Goal: Task Accomplishment & Management: Use online tool/utility

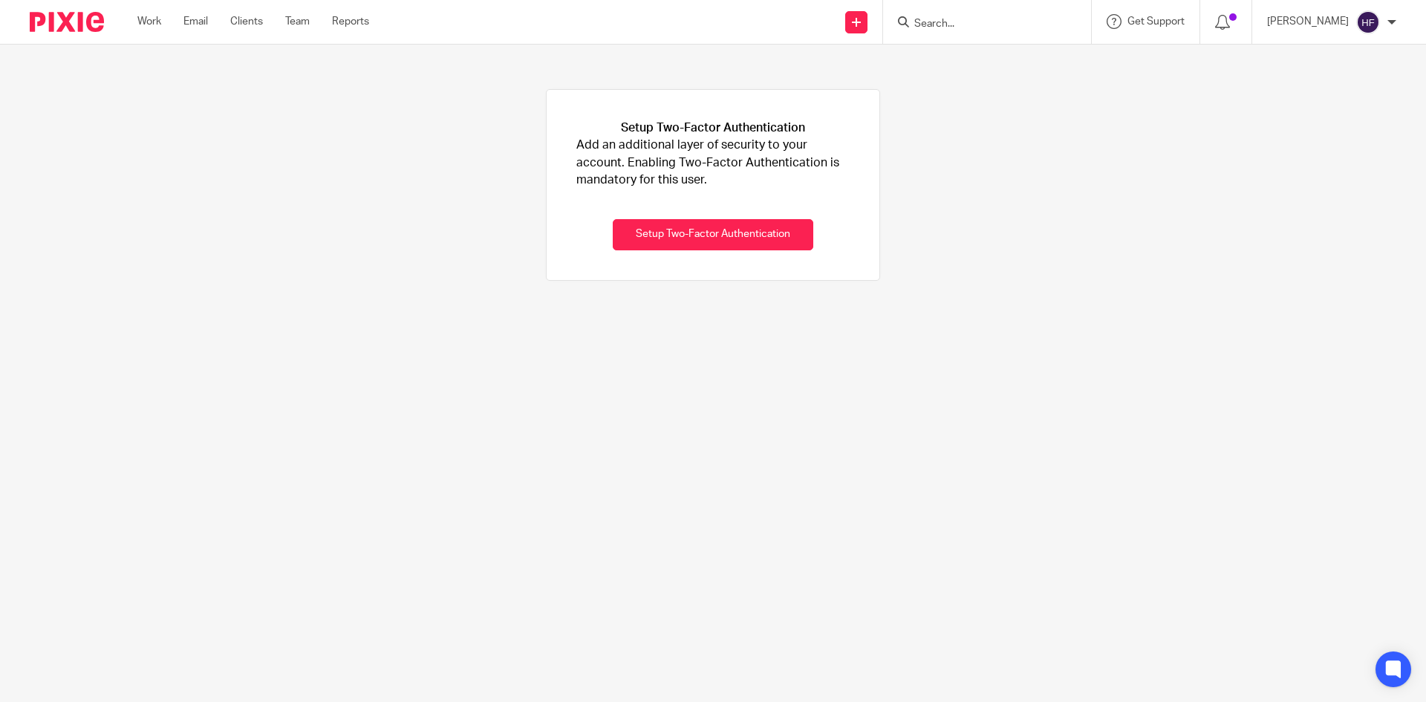
click at [943, 28] on input "Search" at bounding box center [980, 24] width 134 height 13
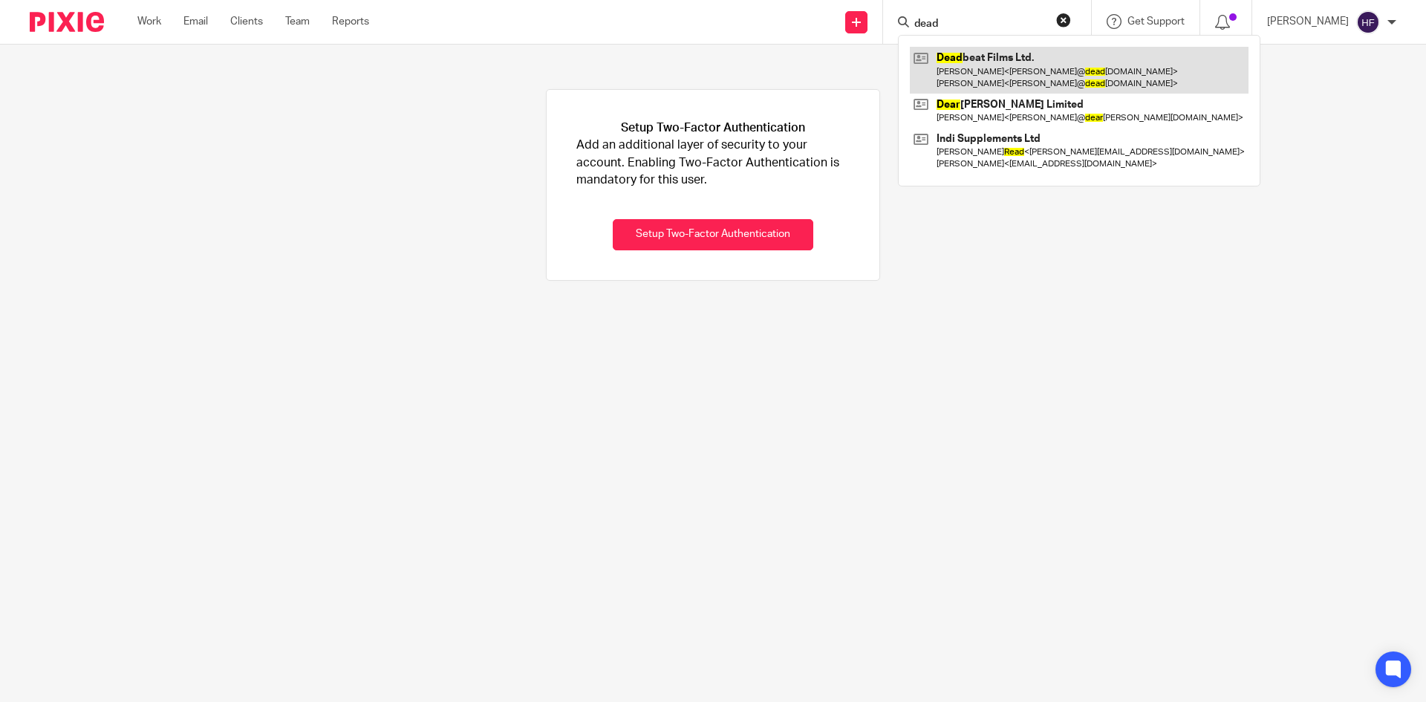
type input "dead"
click at [1051, 68] on link at bounding box center [1079, 70] width 339 height 46
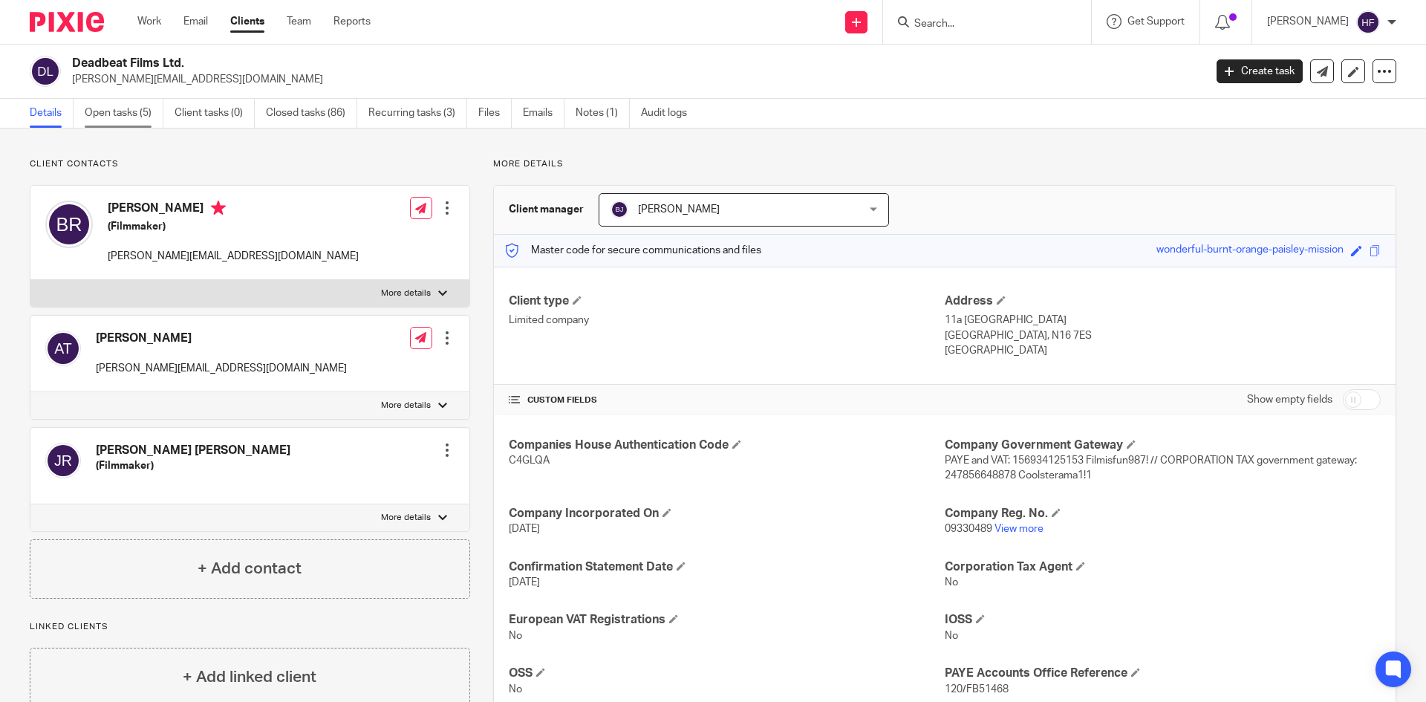
click at [134, 108] on link "Open tasks (5)" at bounding box center [124, 113] width 79 height 29
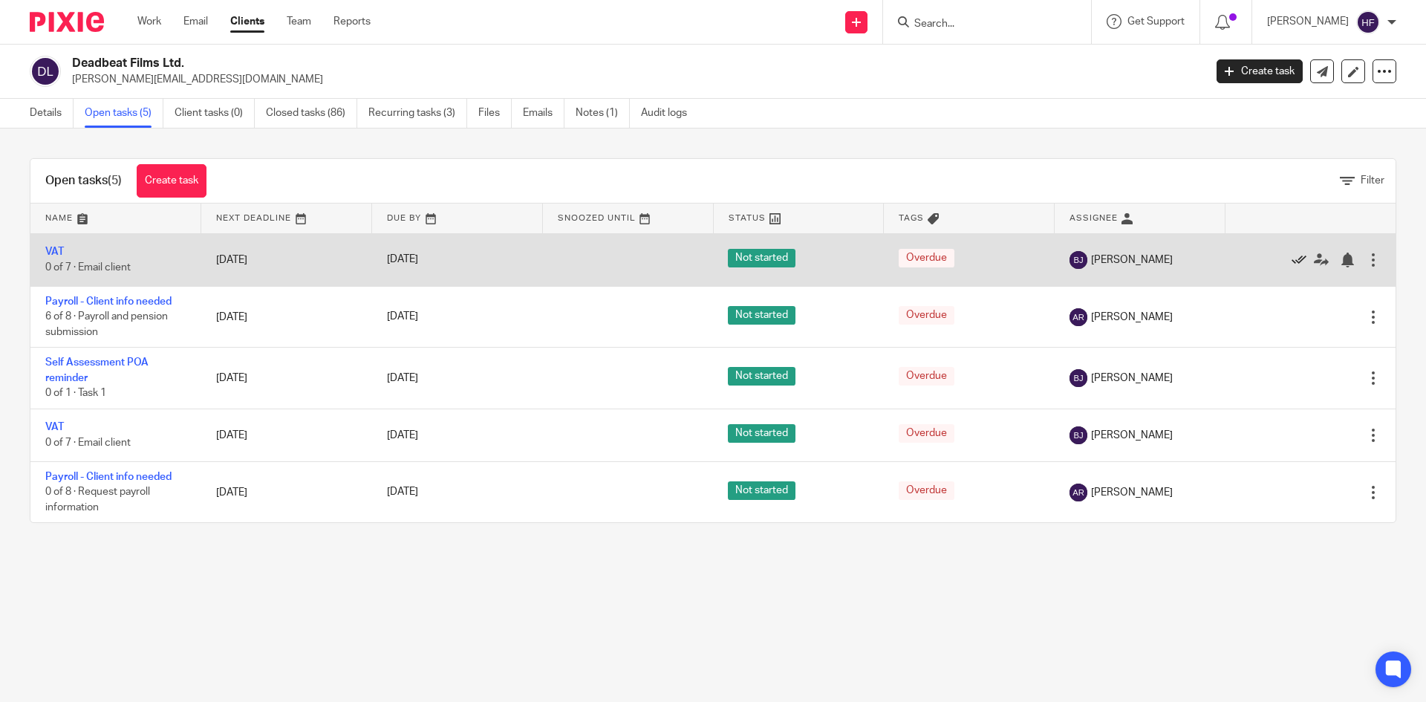
click at [1291, 255] on icon at bounding box center [1298, 259] width 15 height 15
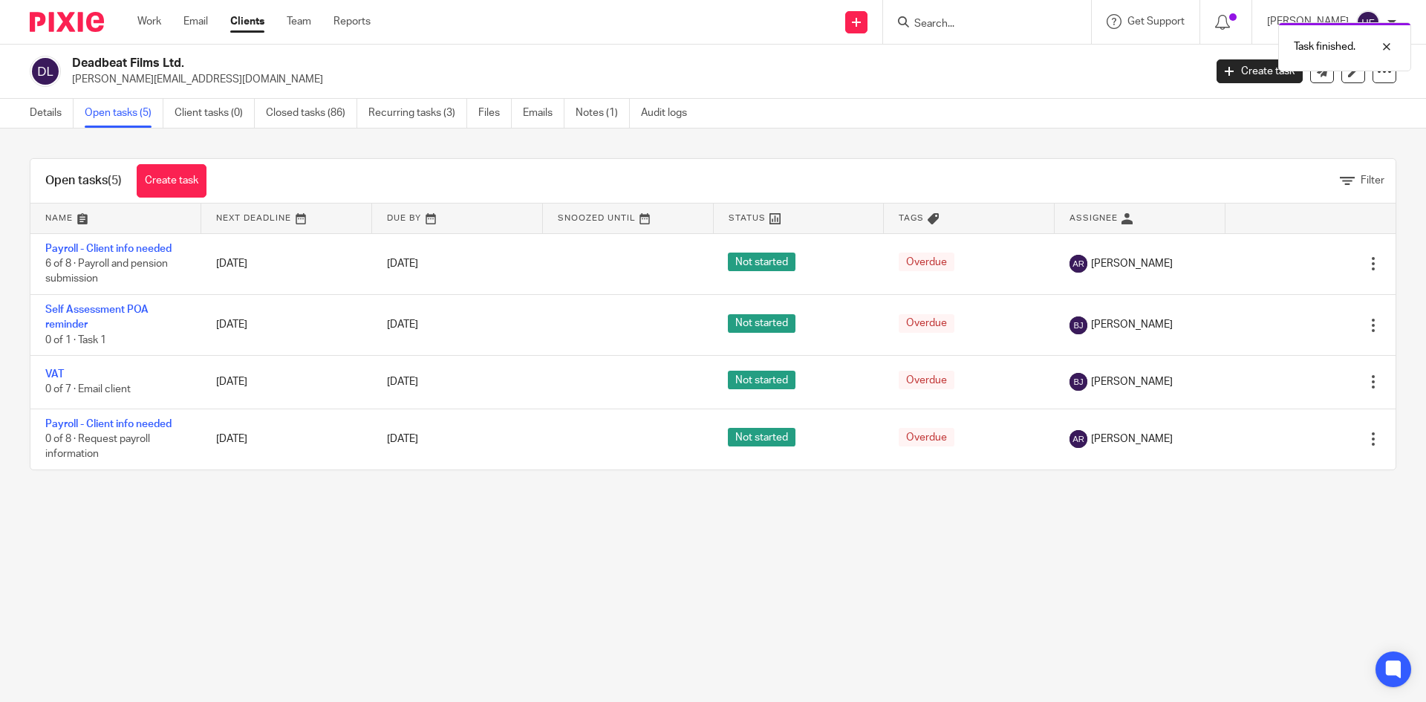
click at [1269, 255] on div "Edit task Delete" at bounding box center [1309, 263] width 141 height 37
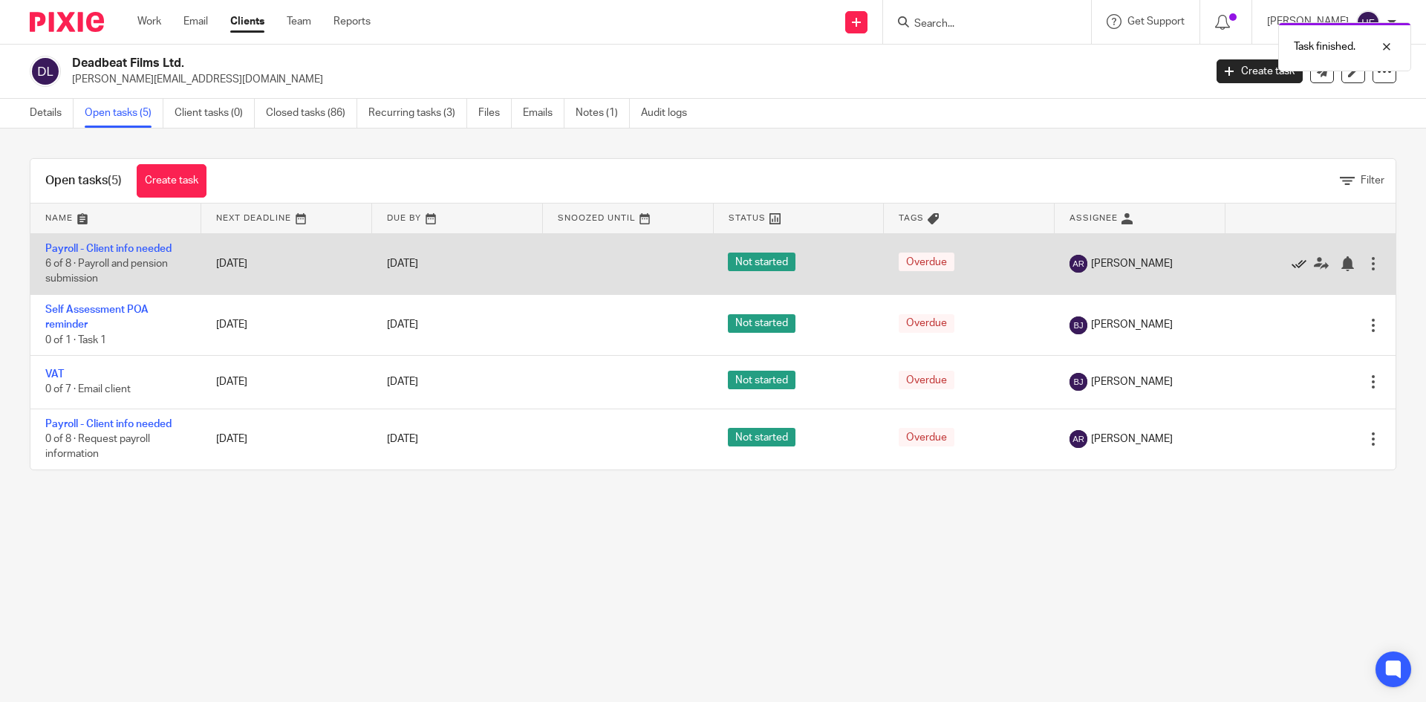
click at [1291, 263] on icon at bounding box center [1298, 263] width 15 height 15
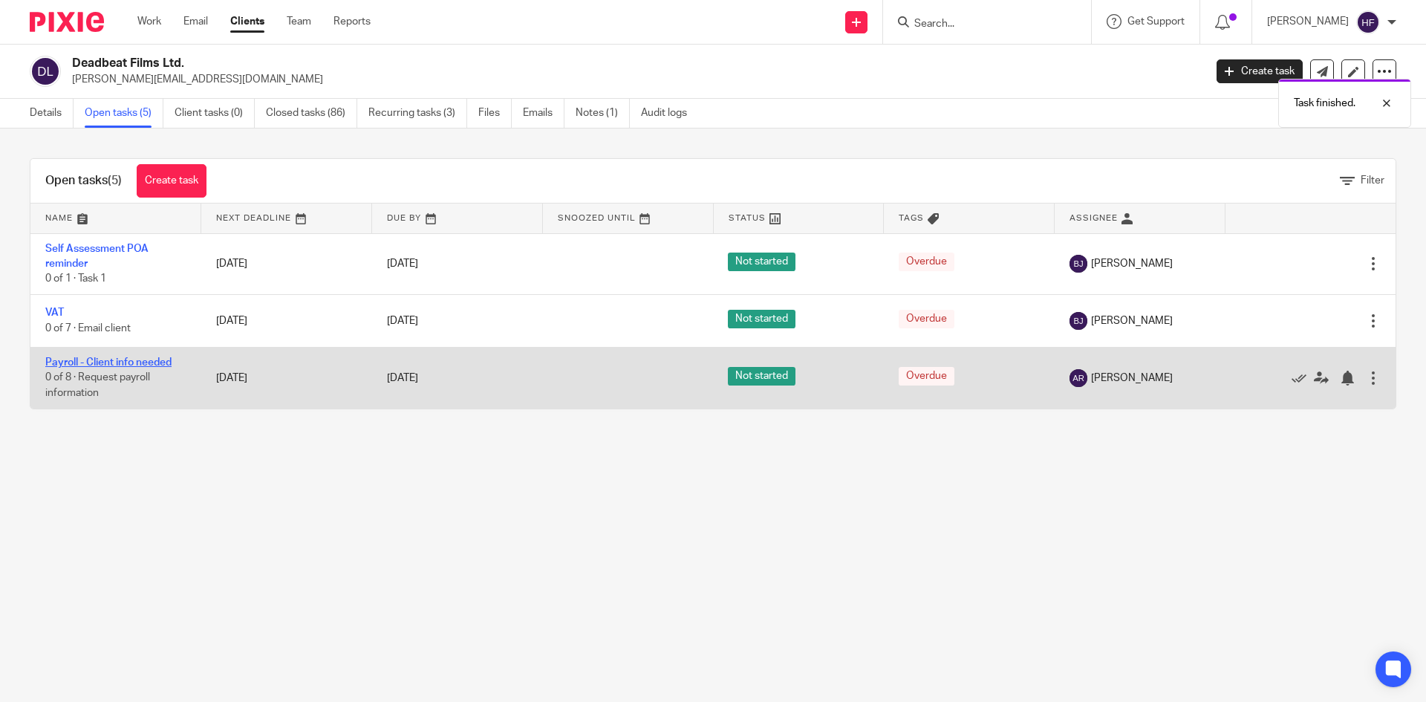
click at [156, 367] on link "Payroll - Client info needed" at bounding box center [108, 362] width 126 height 10
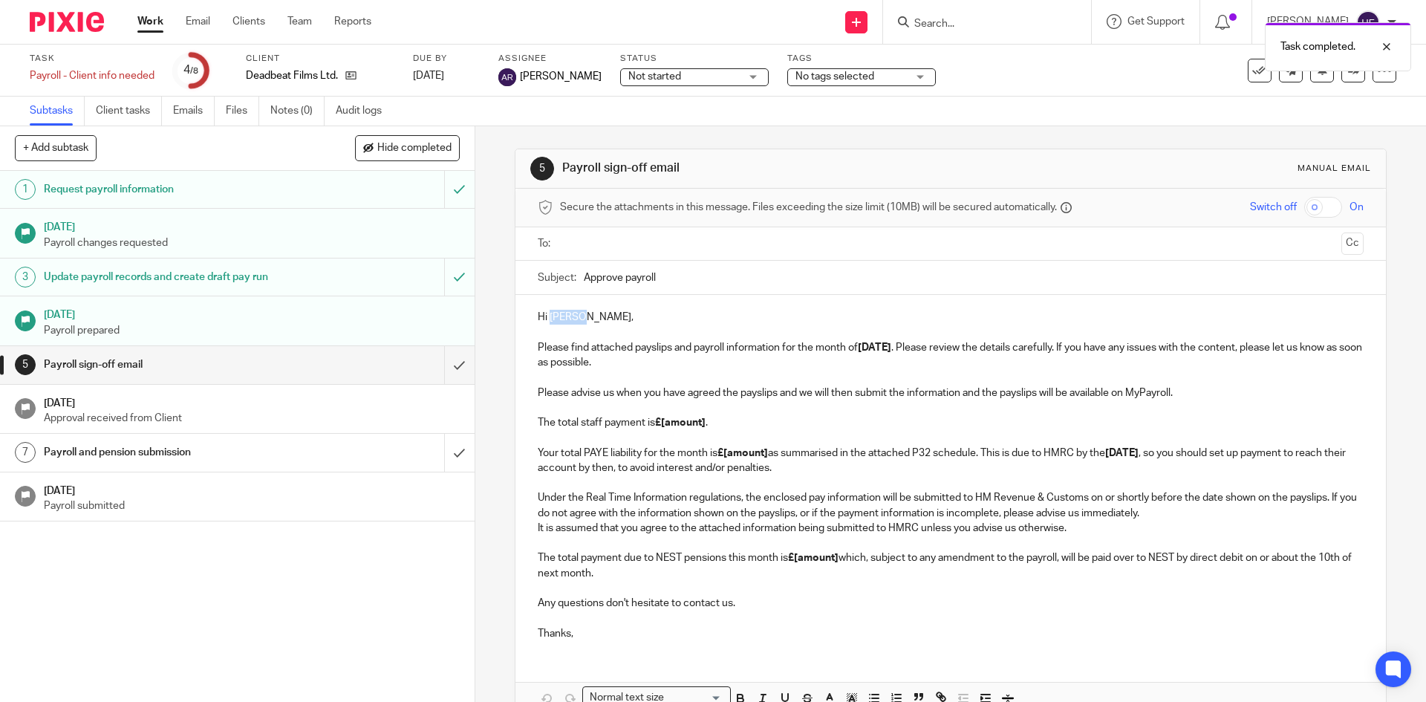
drag, startPoint x: 565, startPoint y: 317, endPoint x: 546, endPoint y: 319, distance: 19.4
click at [546, 319] on p "Hi [PERSON_NAME], Please find attached payslips and payroll information for the…" at bounding box center [950, 340] width 825 height 60
click at [765, 249] on input "text" at bounding box center [949, 243] width 769 height 17
click at [667, 244] on span "Deadbeat Films Ltd." at bounding box center [627, 245] width 132 height 29
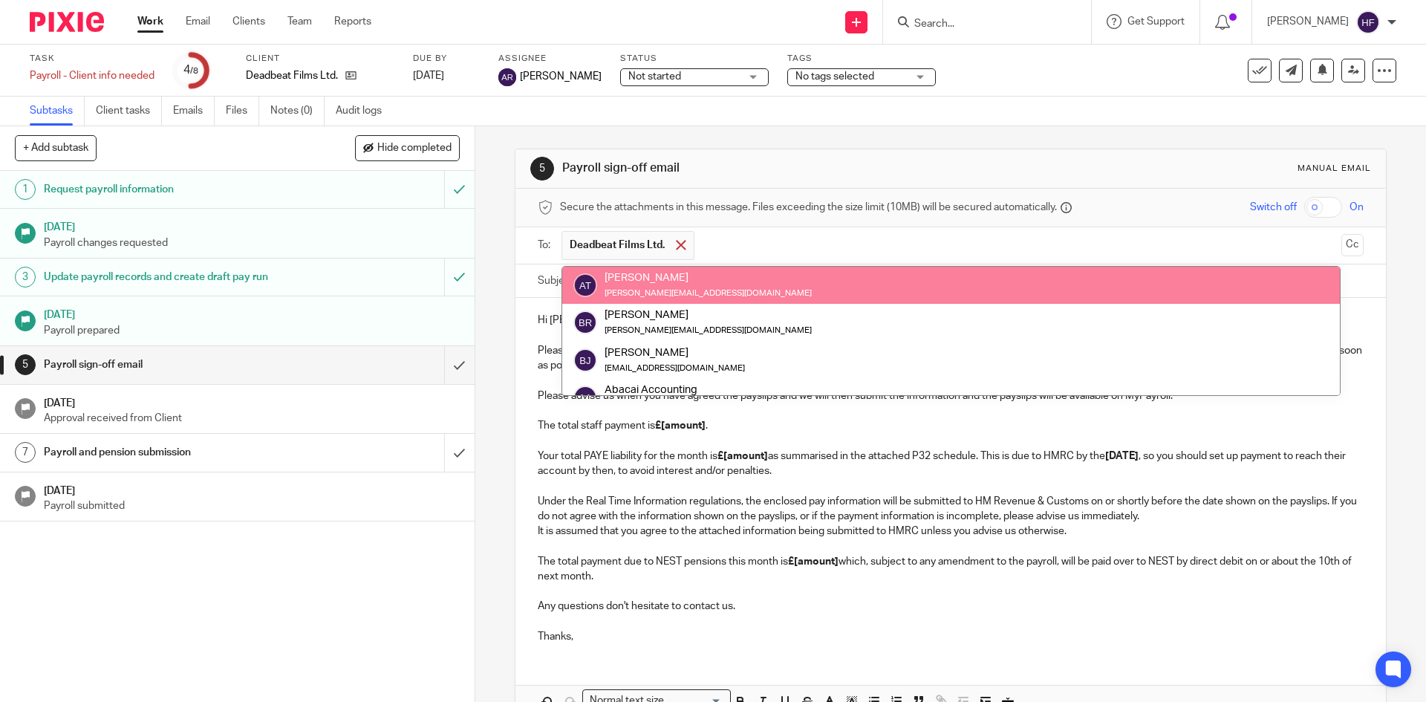
click at [672, 247] on div at bounding box center [680, 245] width 17 height 22
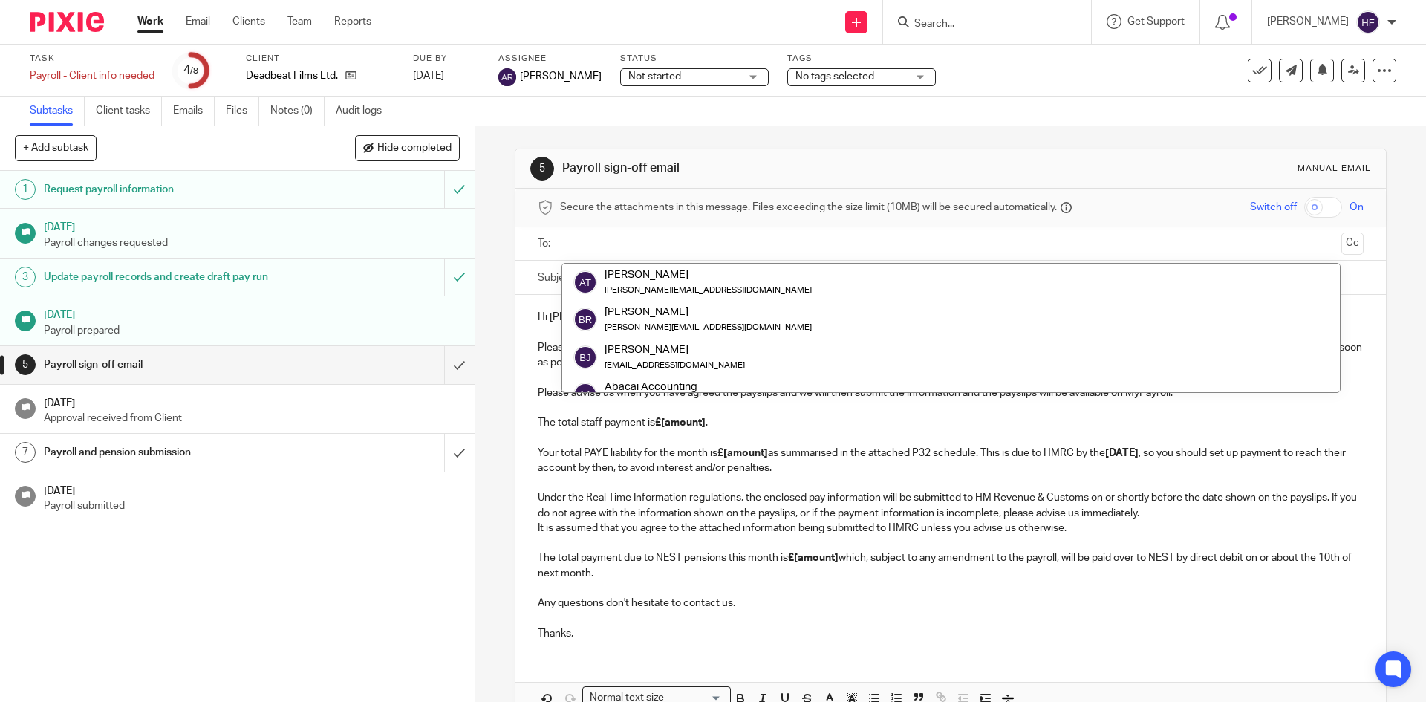
scroll to position [74, 0]
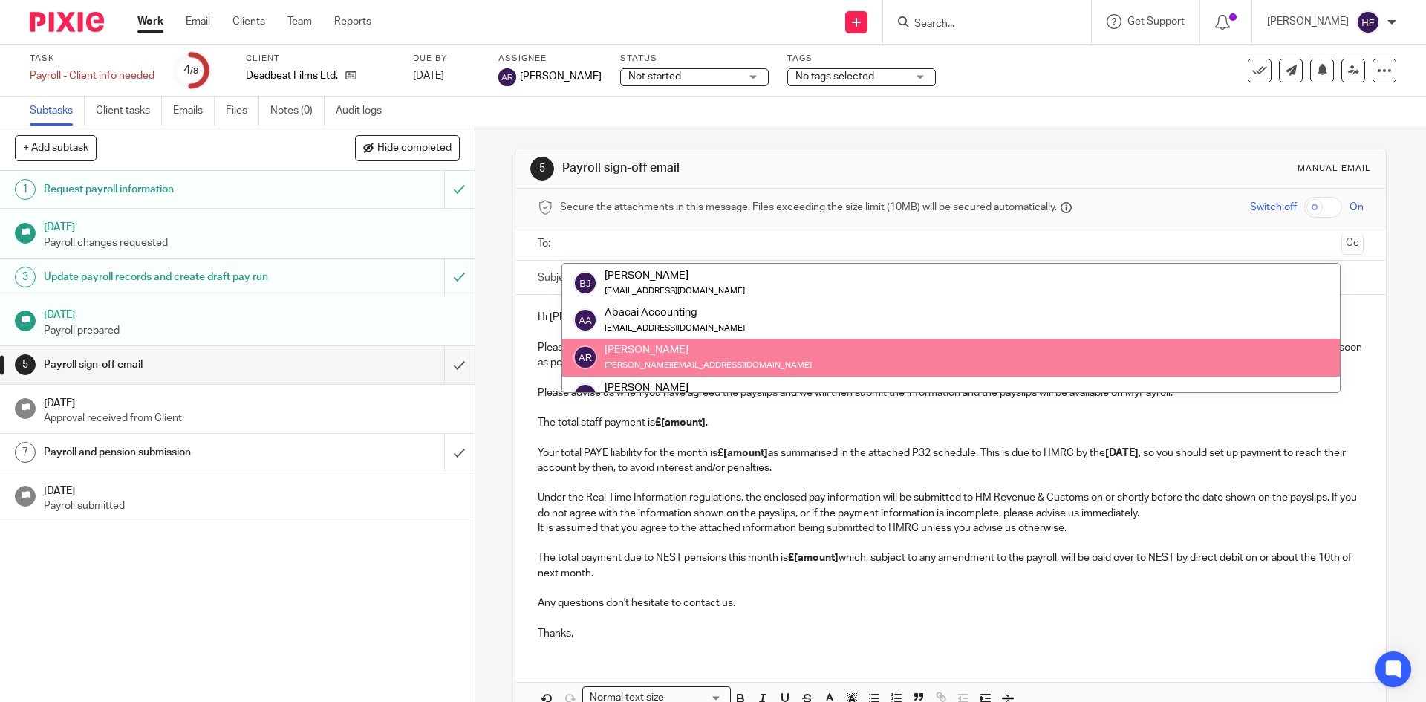
click at [760, 448] on strong "£[amount]" at bounding box center [742, 453] width 50 height 10
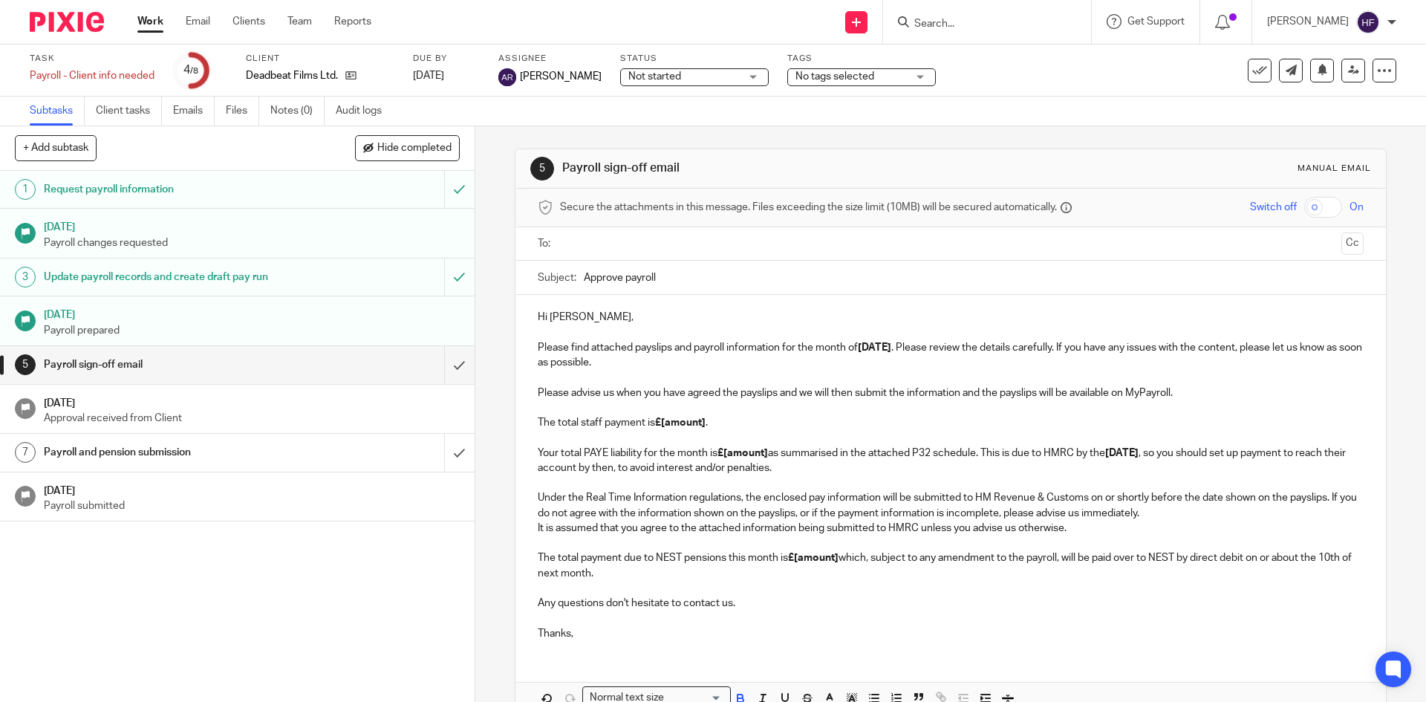
click at [676, 278] on input "Approve payroll" at bounding box center [973, 277] width 779 height 33
type input "Approve payroll - [DATE]"
drag, startPoint x: 1214, startPoint y: 394, endPoint x: 1073, endPoint y: 390, distance: 141.1
click at [1073, 390] on p "Please advise us when you have agreed the payslips and we will then submit the …" at bounding box center [950, 430] width 825 height 91
drag, startPoint x: 660, startPoint y: 425, endPoint x: 704, endPoint y: 427, distance: 43.8
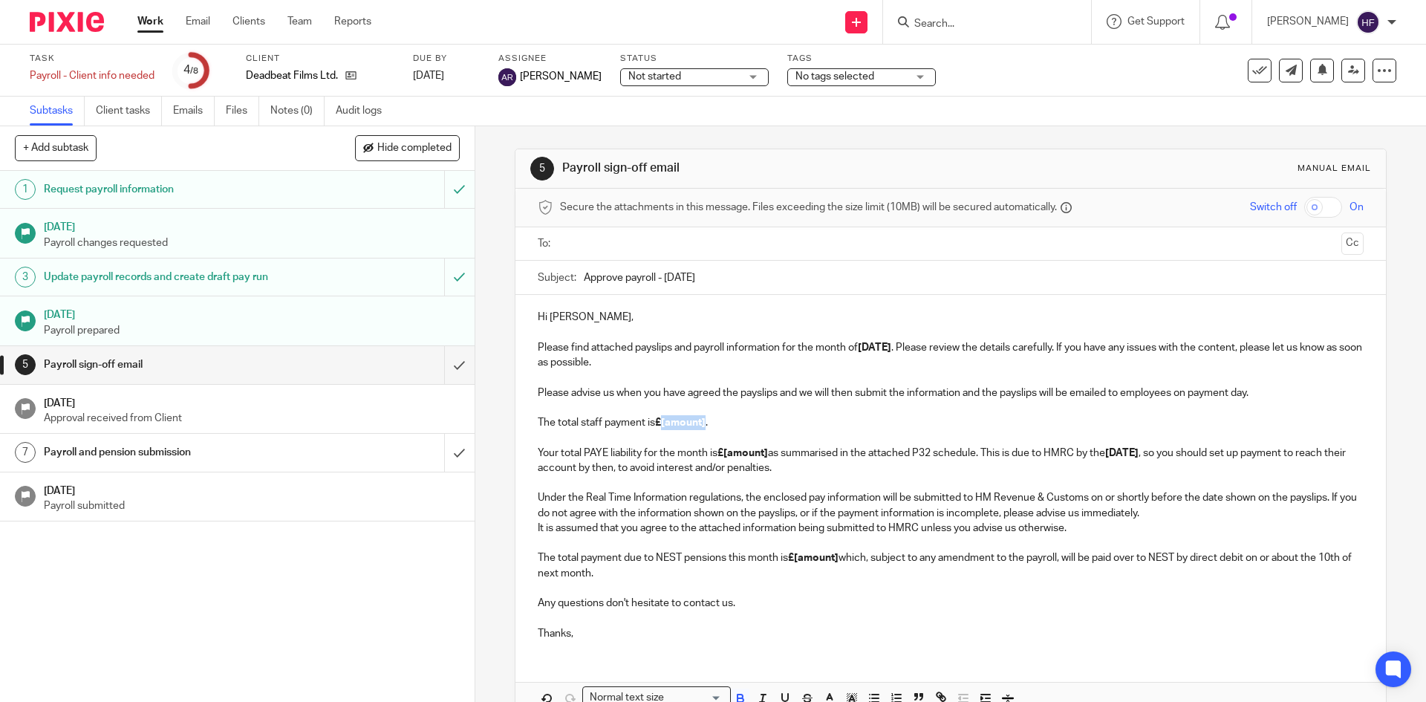
click at [704, 427] on strong "£[amount]" at bounding box center [680, 422] width 50 height 10
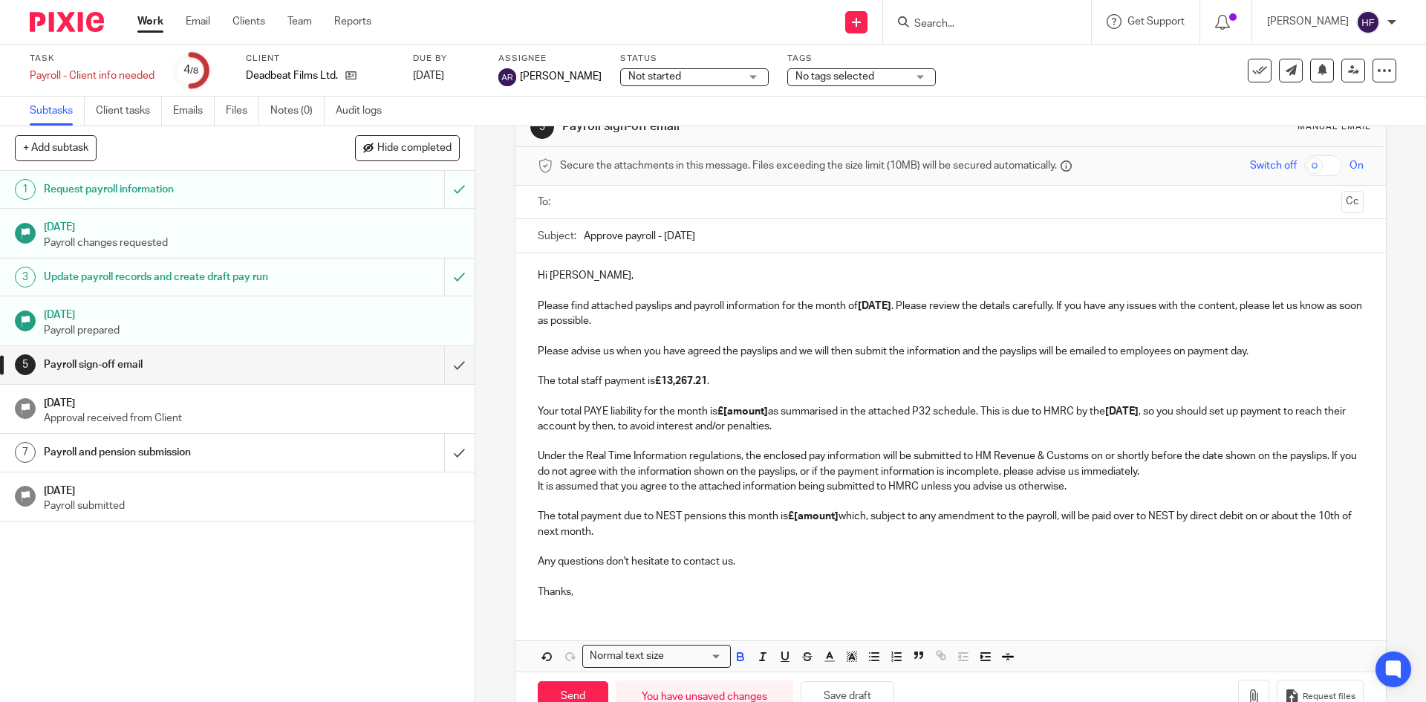
scroll to position [83, 0]
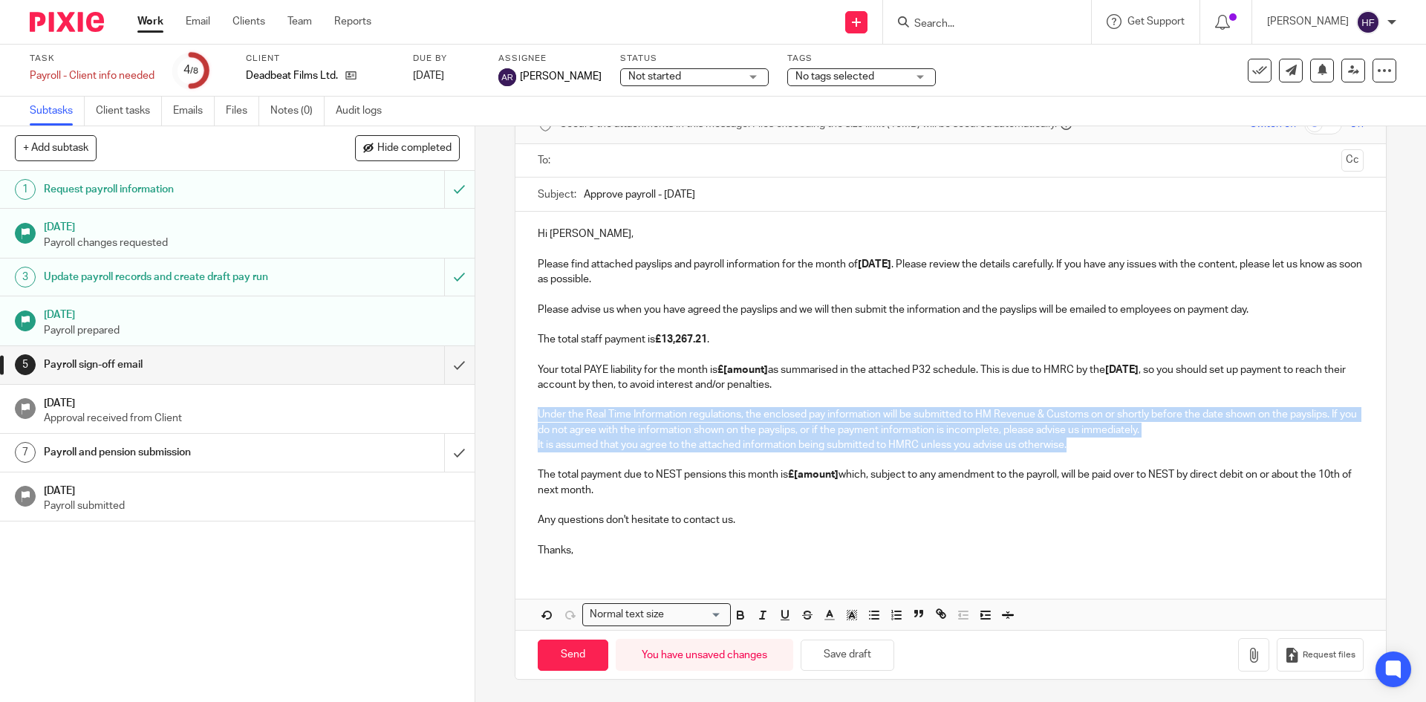
drag, startPoint x: 1083, startPoint y: 443, endPoint x: 528, endPoint y: 411, distance: 555.5
click at [528, 411] on div "Hi [PERSON_NAME], Please find attached payslips and payroll information for the…" at bounding box center [949, 390] width 869 height 357
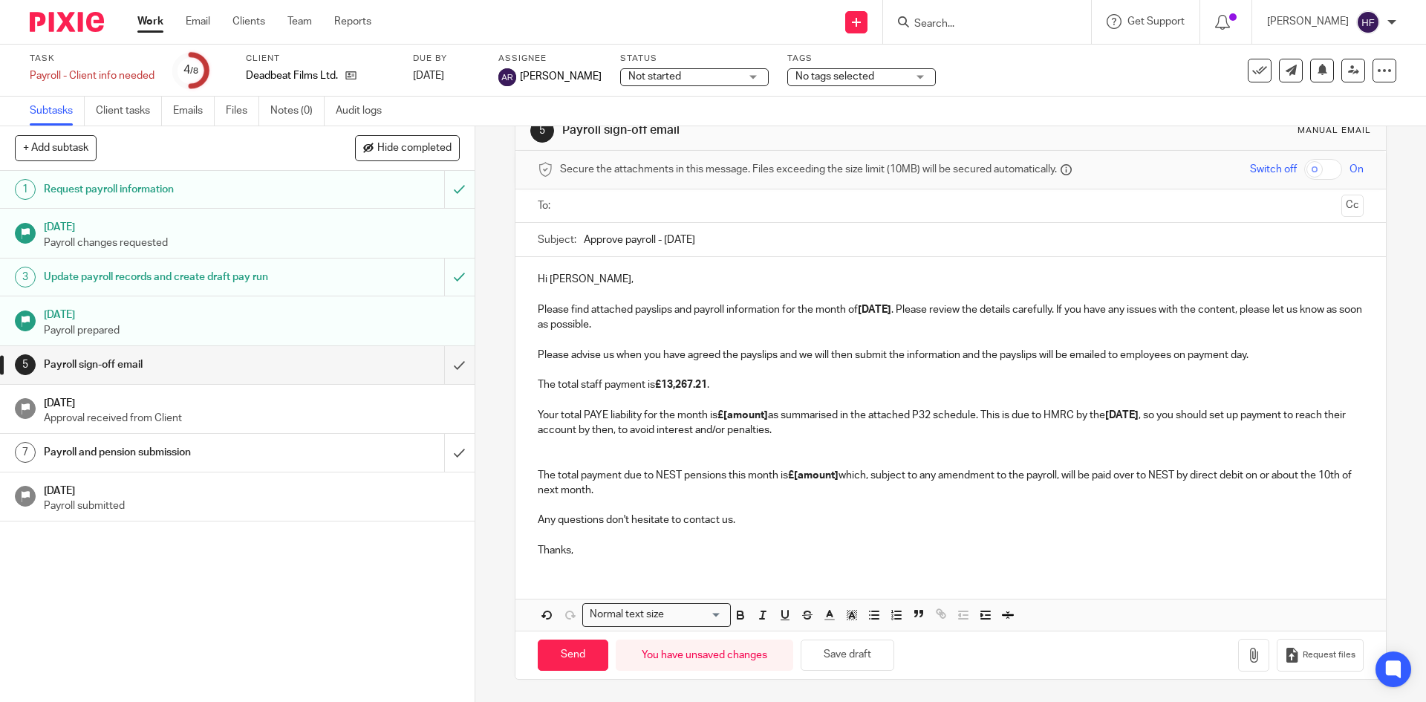
scroll to position [23, 0]
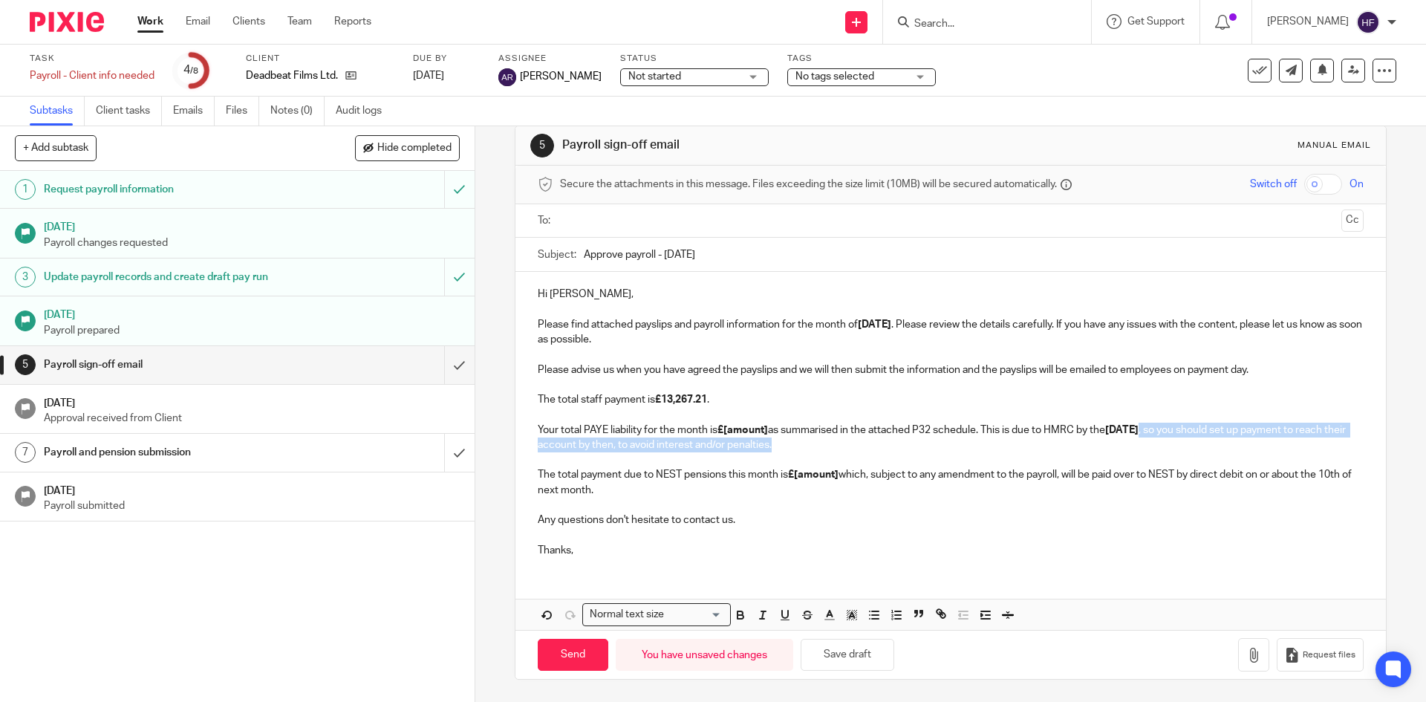
drag, startPoint x: 880, startPoint y: 445, endPoint x: 1216, endPoint y: 434, distance: 336.6
click at [1216, 434] on p "Please advise us when you have agreed the payslips and we will then submit the …" at bounding box center [950, 429] width 825 height 135
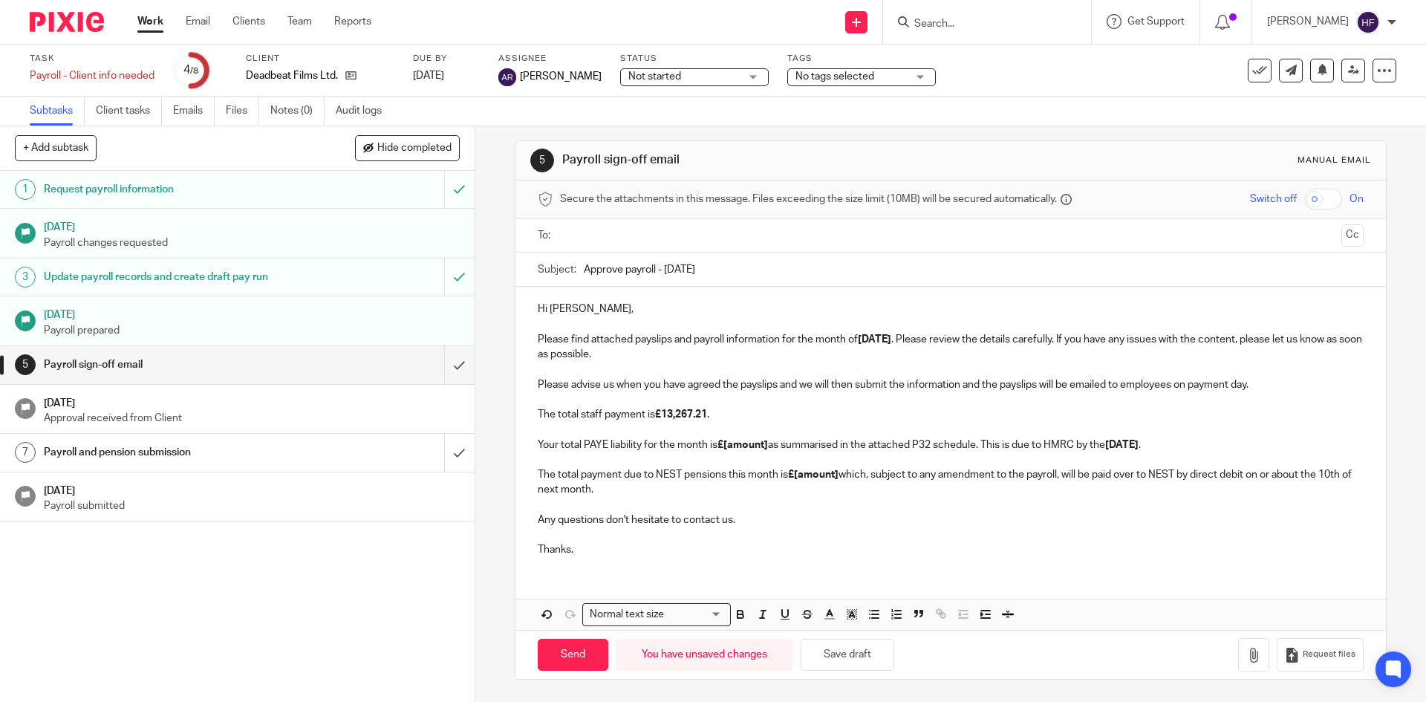
scroll to position [8, 0]
drag, startPoint x: 719, startPoint y: 444, endPoint x: 765, endPoint y: 449, distance: 46.3
click at [765, 449] on strong "£[amount]" at bounding box center [742, 445] width 50 height 10
click at [794, 474] on strong "£[amount]" at bounding box center [813, 474] width 50 height 10
drag, startPoint x: 794, startPoint y: 478, endPoint x: 838, endPoint y: 476, distance: 43.9
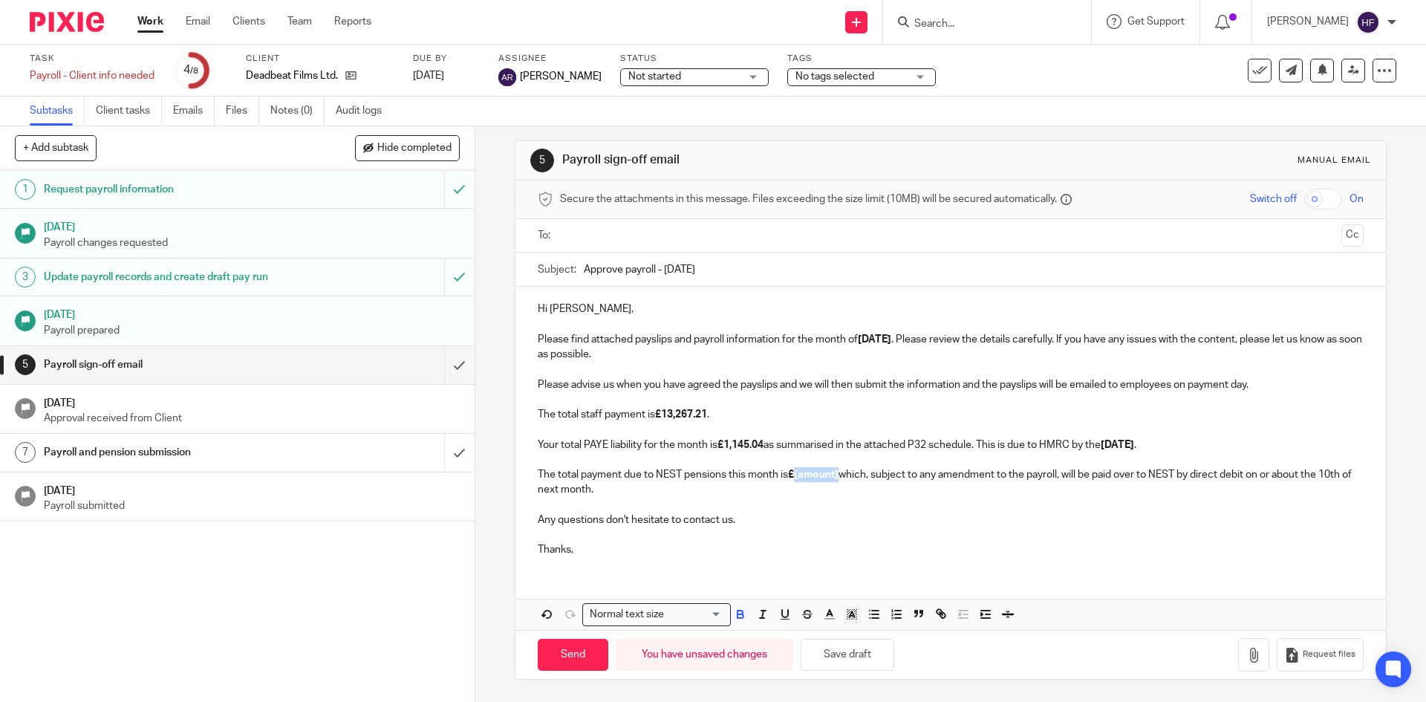
click at [838, 476] on strong "£[amount]" at bounding box center [813, 474] width 50 height 10
click at [834, 641] on button "Save draft" at bounding box center [847, 655] width 94 height 32
click at [702, 353] on p "Hi [PERSON_NAME], Please find attached payslips and payroll information for the…" at bounding box center [950, 331] width 825 height 60
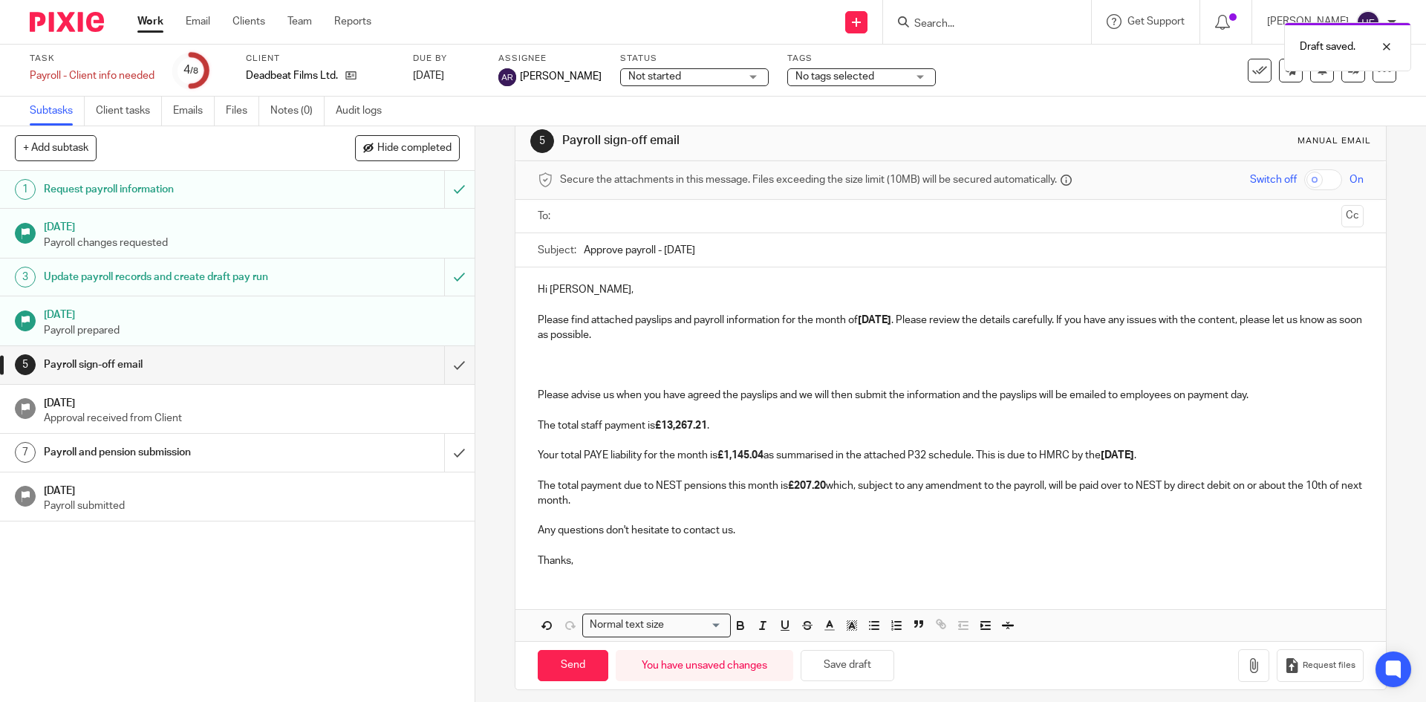
scroll to position [38, 0]
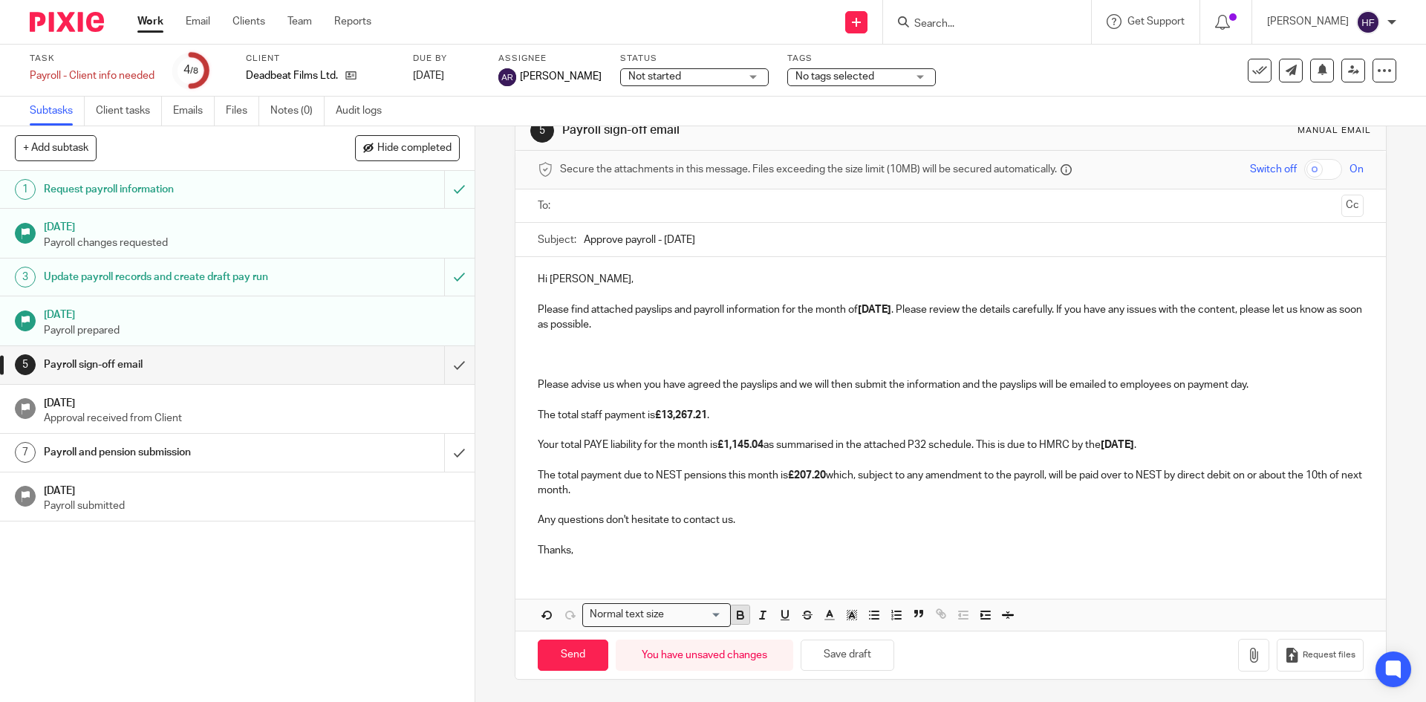
click at [734, 618] on icon "button" at bounding box center [740, 614] width 13 height 13
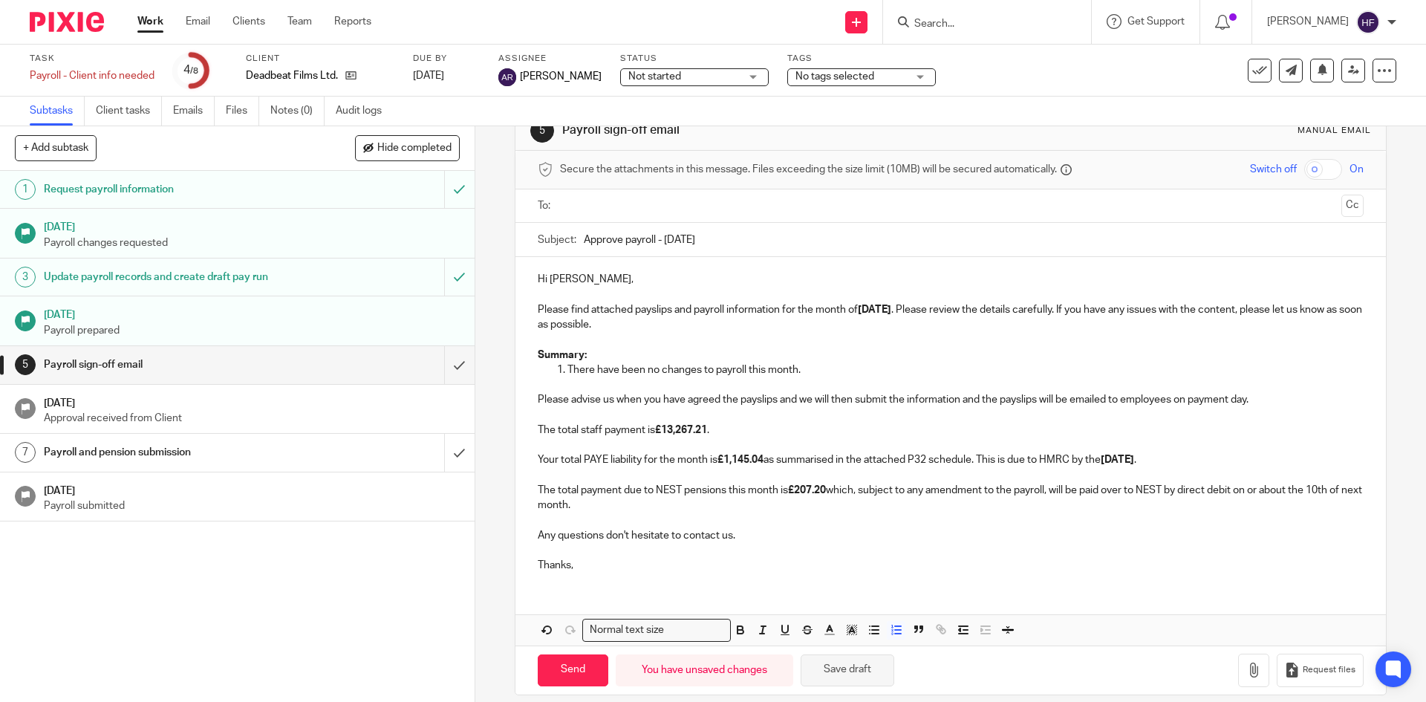
click at [856, 669] on button "Save draft" at bounding box center [847, 670] width 94 height 32
click at [848, 675] on button "Save draft" at bounding box center [847, 670] width 94 height 32
click at [833, 365] on p "There have been no changes to payroll this month." at bounding box center [964, 369] width 795 height 15
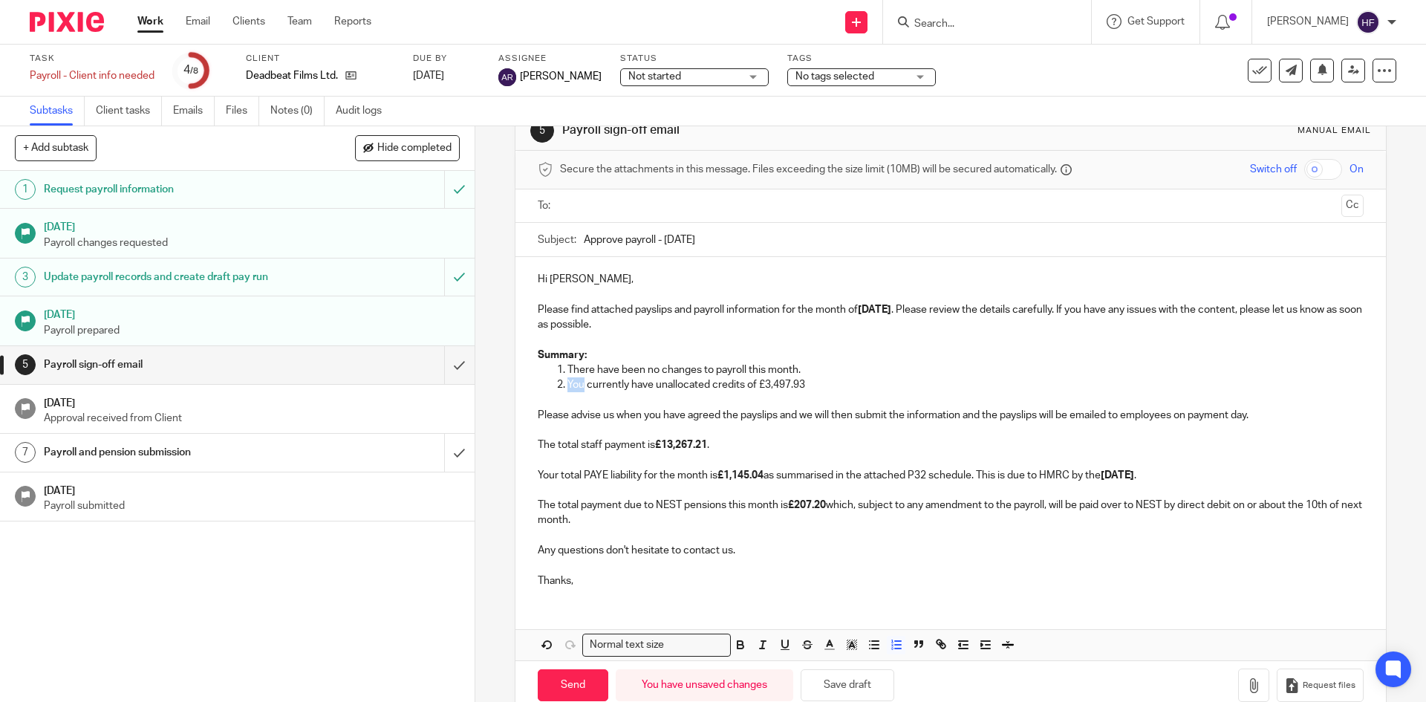
drag, startPoint x: 581, startPoint y: 382, endPoint x: 564, endPoint y: 382, distance: 16.4
click at [567, 382] on p "You currently have unallocated credits of £3,497.93" at bounding box center [964, 384] width 795 height 15
click at [1058, 388] on p "According to the company Government Gateway, you currently have unallocated cre…" at bounding box center [964, 384] width 795 height 15
click at [1057, 385] on p "According to the company Government Gateway, you currently have unallocated cre…" at bounding box center [964, 384] width 795 height 15
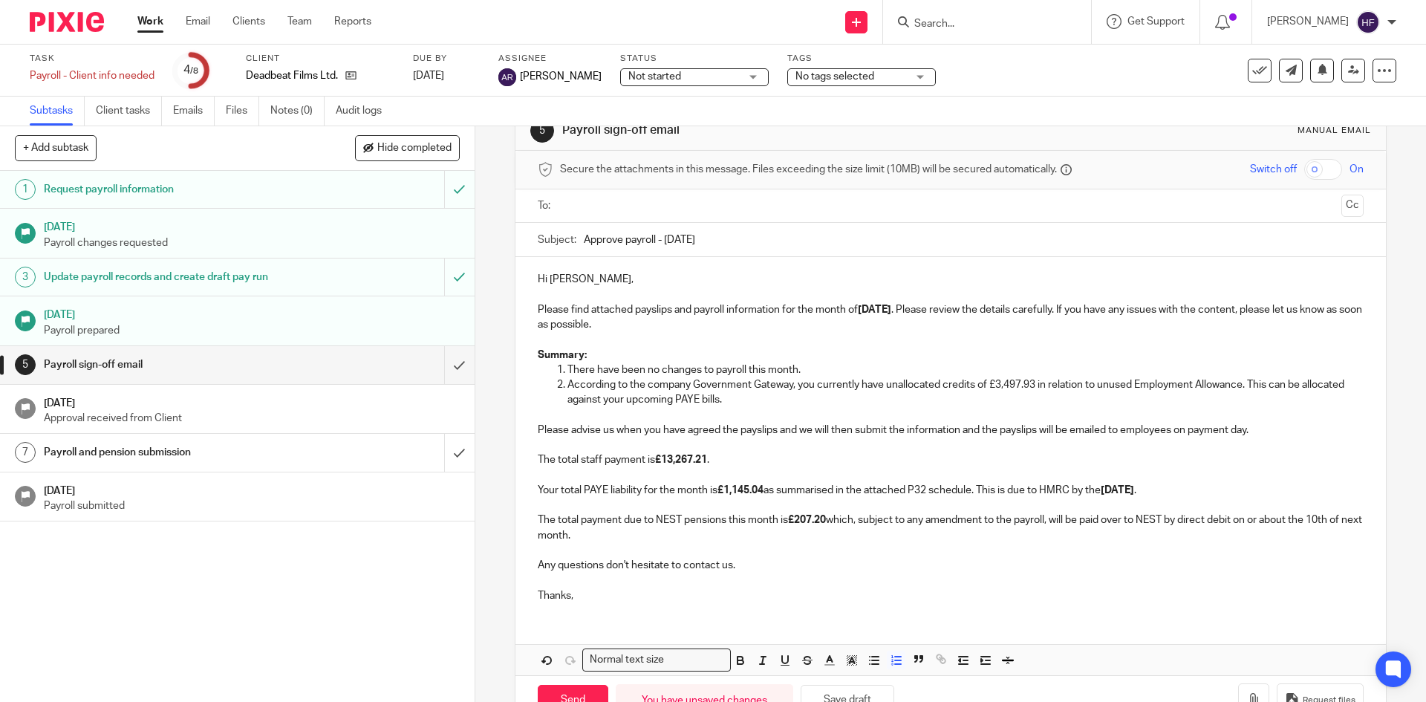
scroll to position [83, 0]
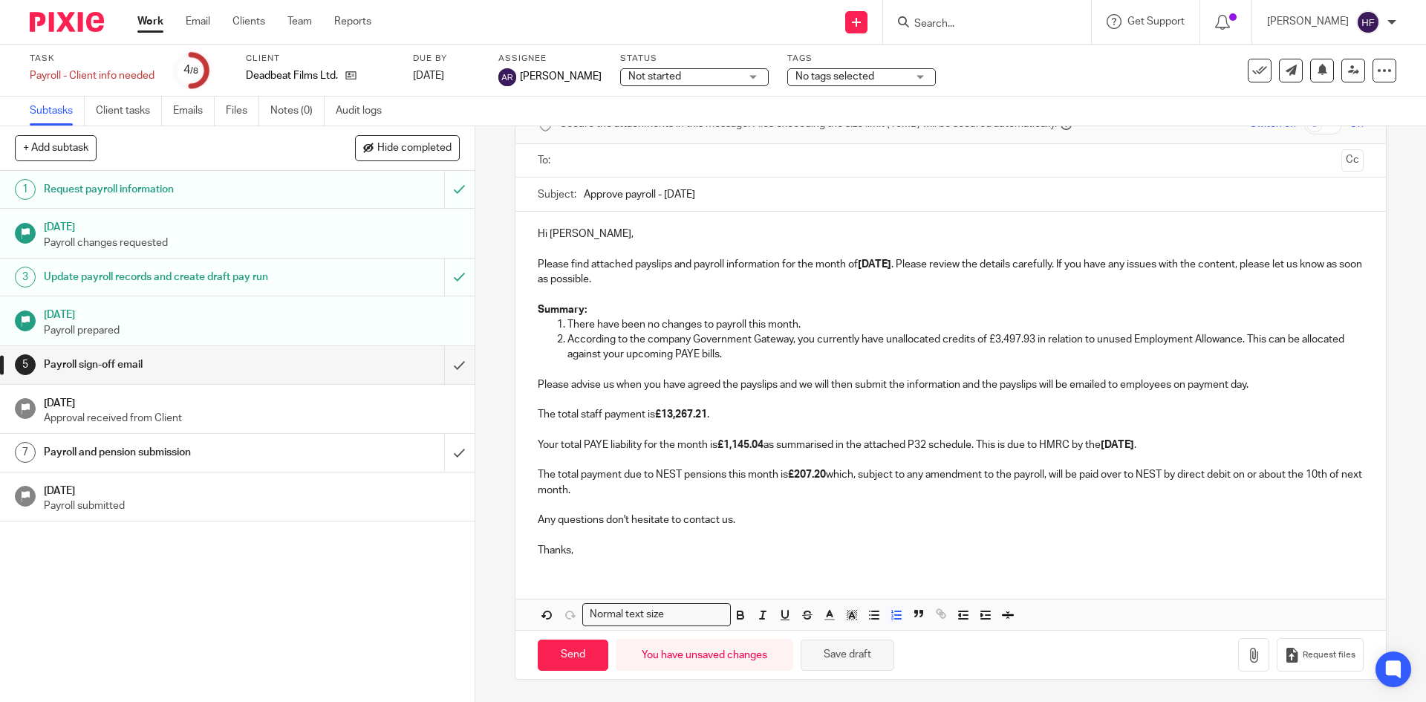
click at [857, 650] on button "Save draft" at bounding box center [847, 655] width 94 height 32
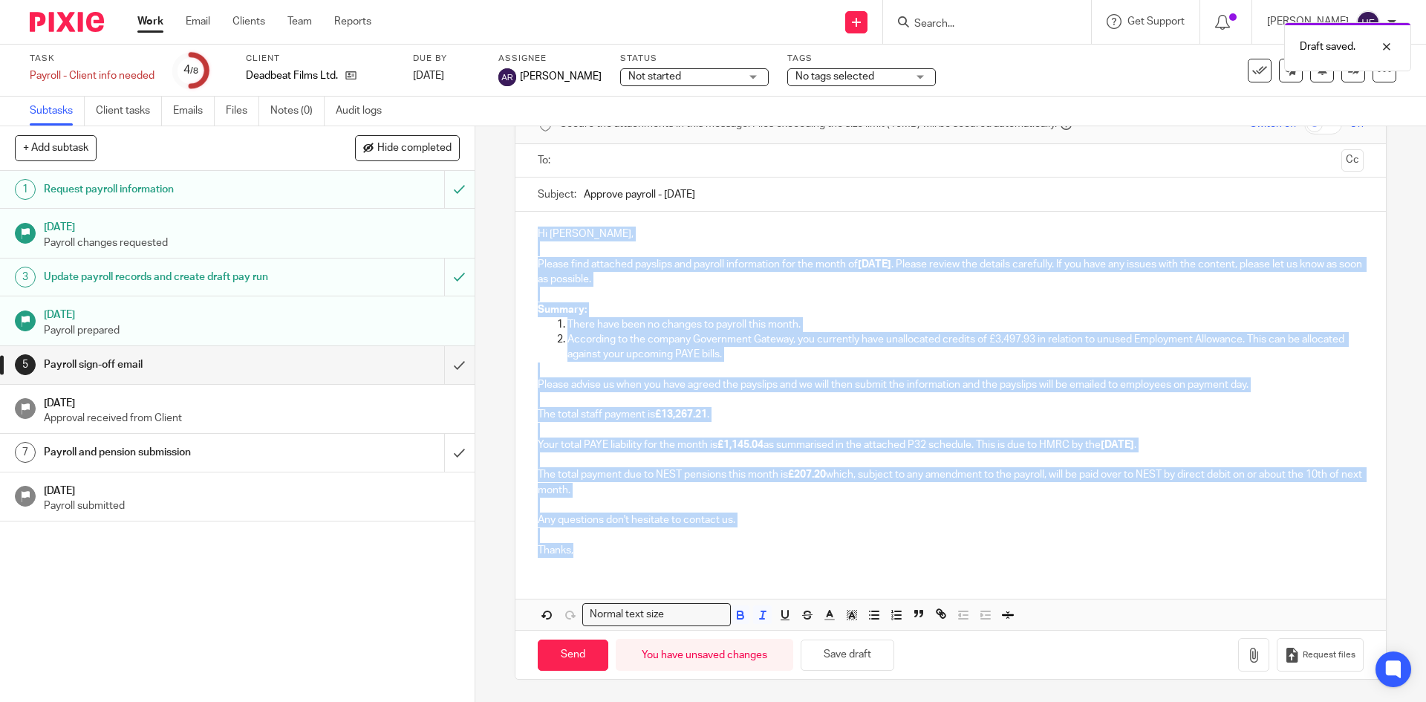
drag, startPoint x: 592, startPoint y: 550, endPoint x: 525, endPoint y: 212, distance: 344.5
click at [525, 212] on div "Hi [PERSON_NAME], Please find attached payslips and payroll information for the…" at bounding box center [949, 390] width 869 height 357
copy div "Lo Ipsumdo, Sitame cons adipisci elitsedd eiu tempori utlaboreetd mag ali enima…"
click at [842, 327] on p "There have been no changes to payroll this month." at bounding box center [964, 324] width 795 height 15
